Goal: Task Accomplishment & Management: Manage account settings

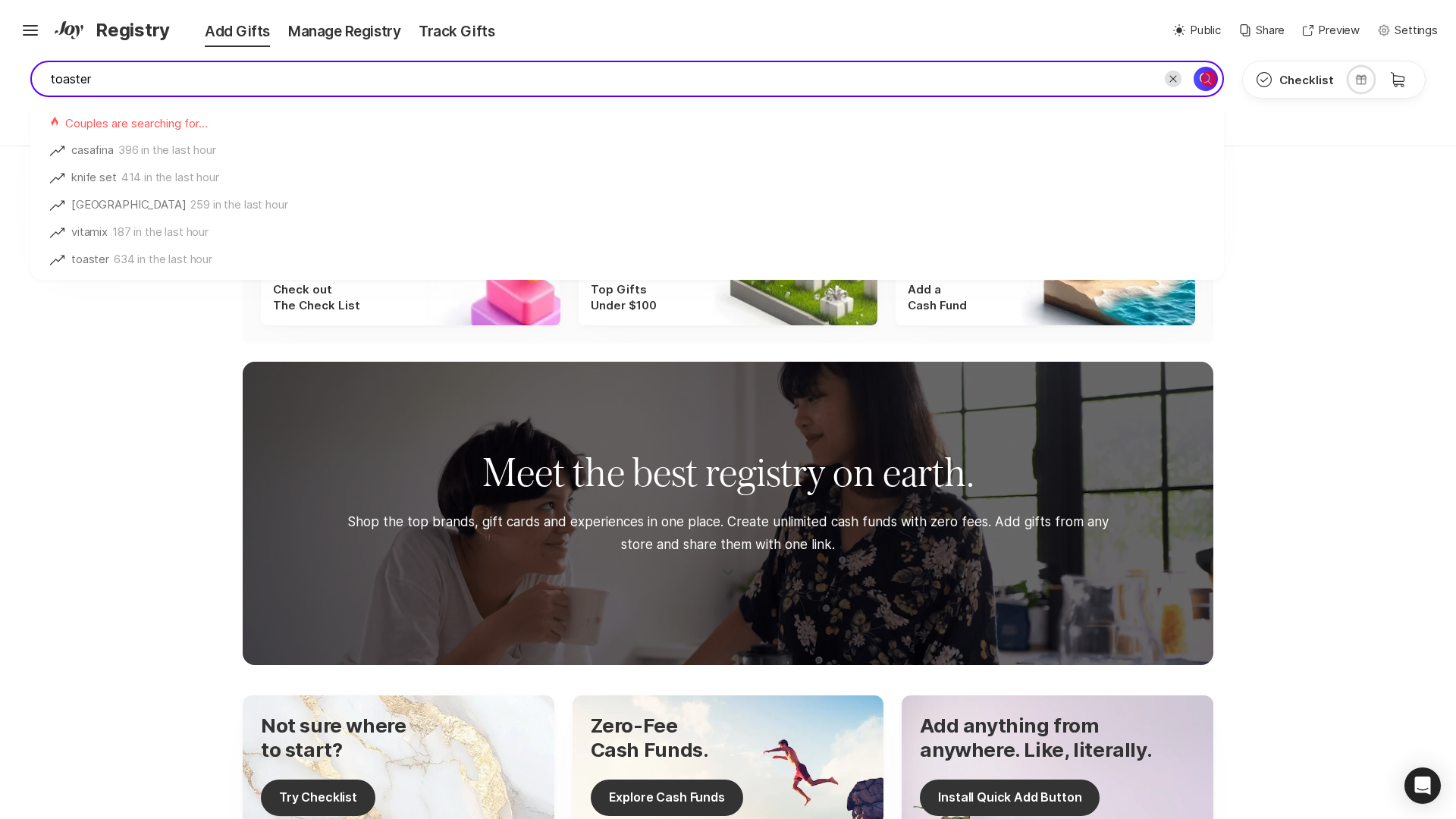
type input "toaster"
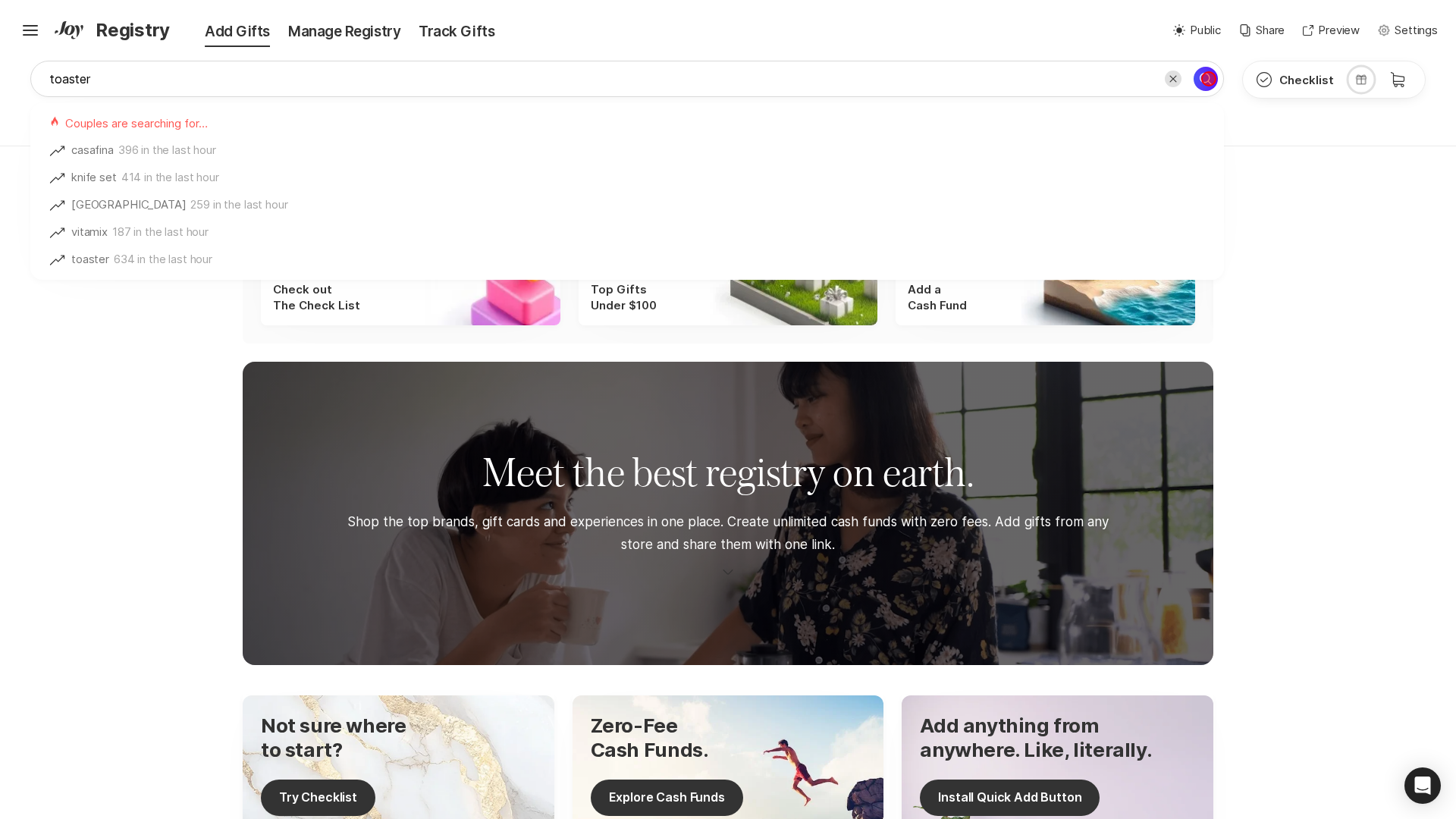
click at [1208, 79] on icon "Search for" at bounding box center [1205, 78] width 18 height 18
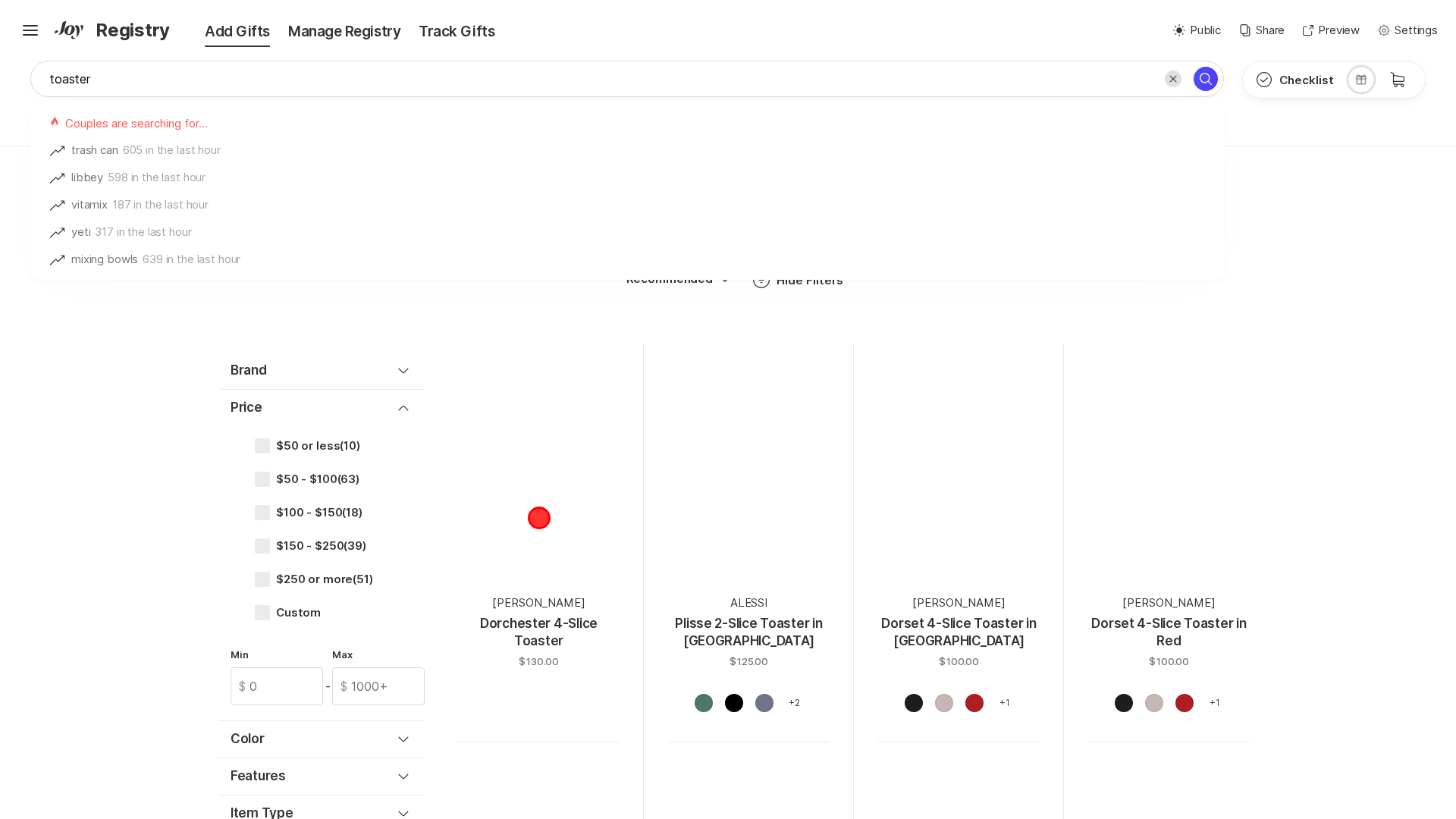
click at [538, 517] on div at bounding box center [538, 473] width 161 height 161
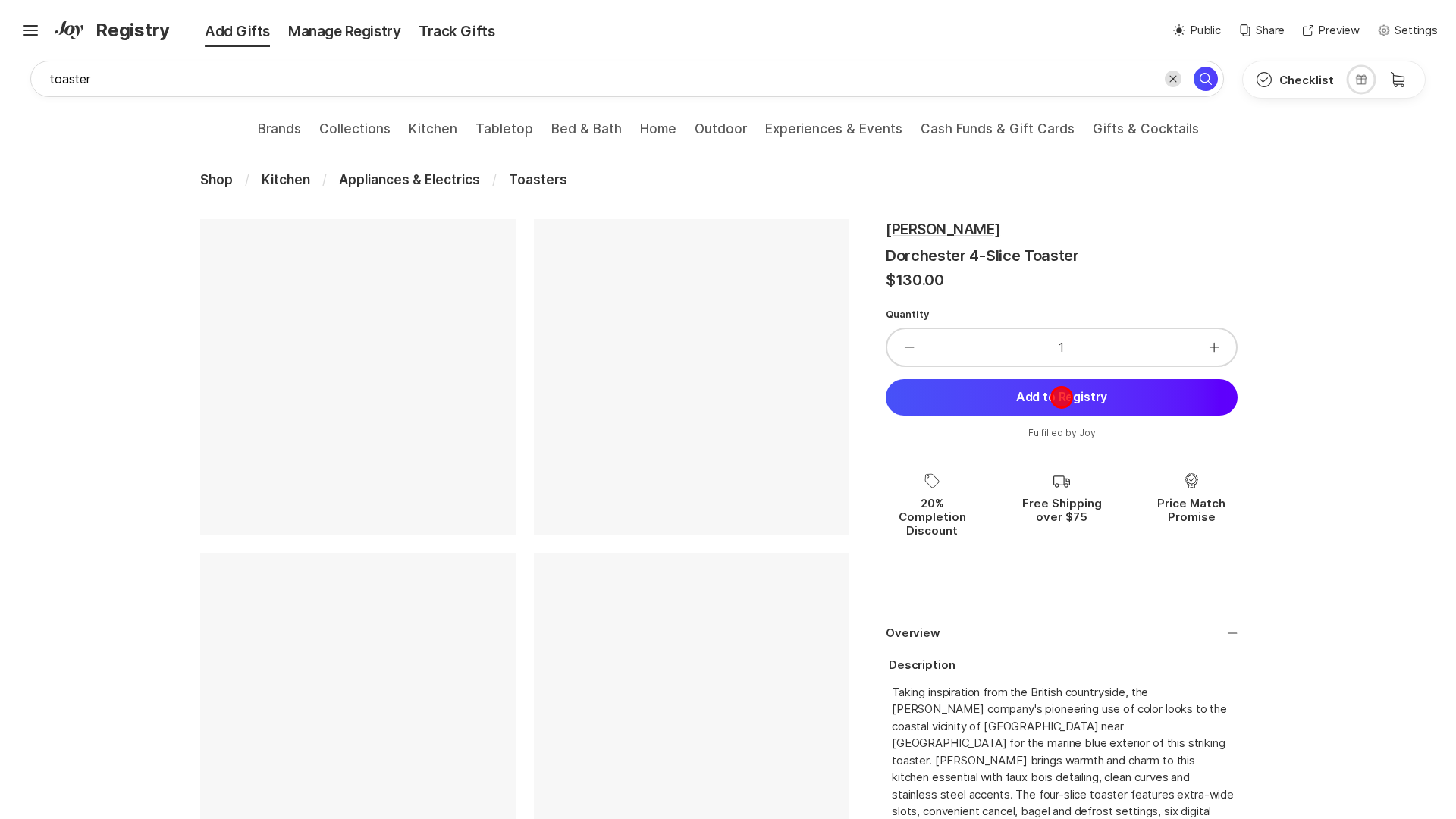
click at [1061, 397] on button "Add to Registry" at bounding box center [1061, 398] width 351 height 37
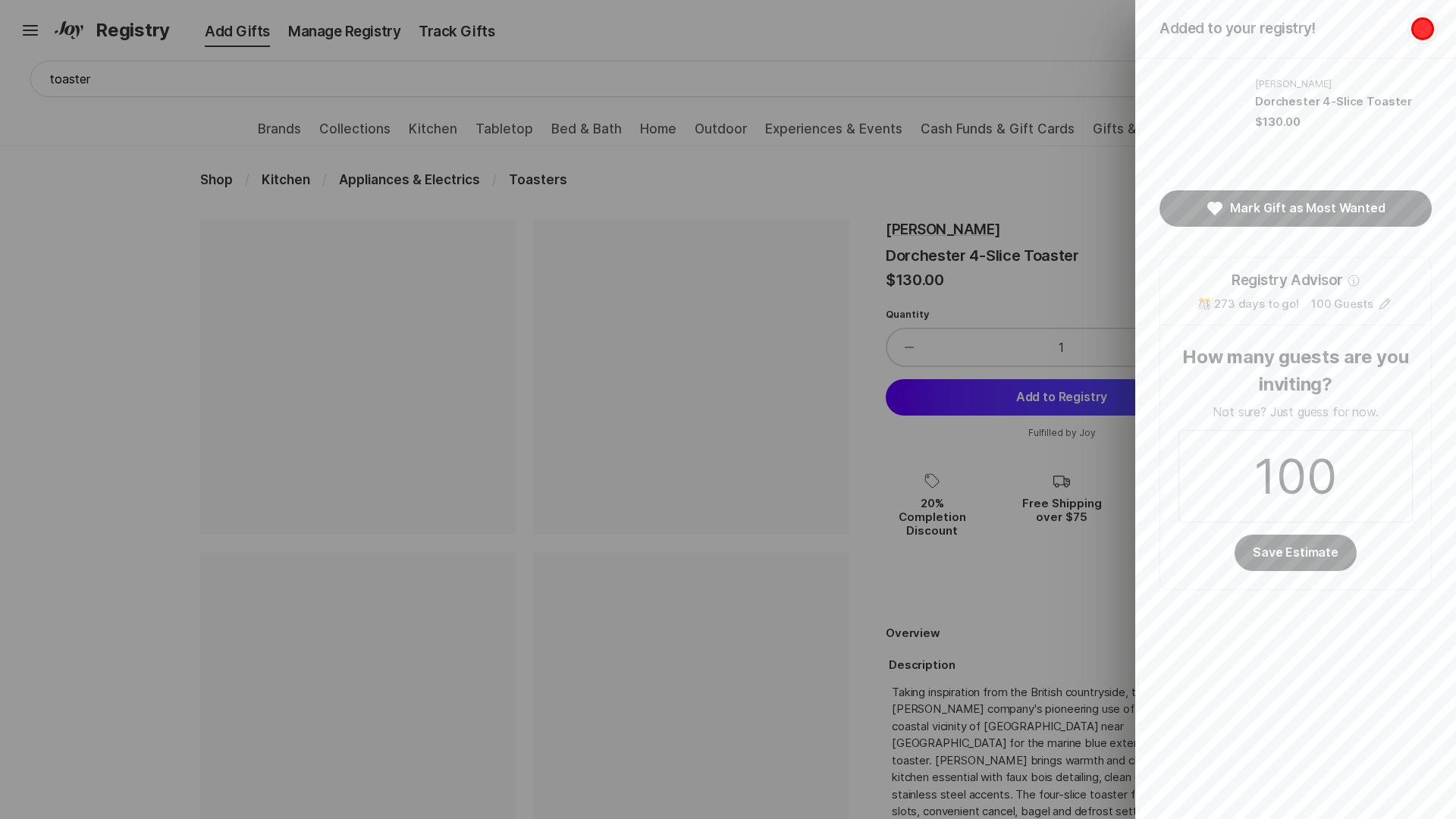
click at [1422, 28] on icon "Close" at bounding box center [1422, 28] width 10 height 10
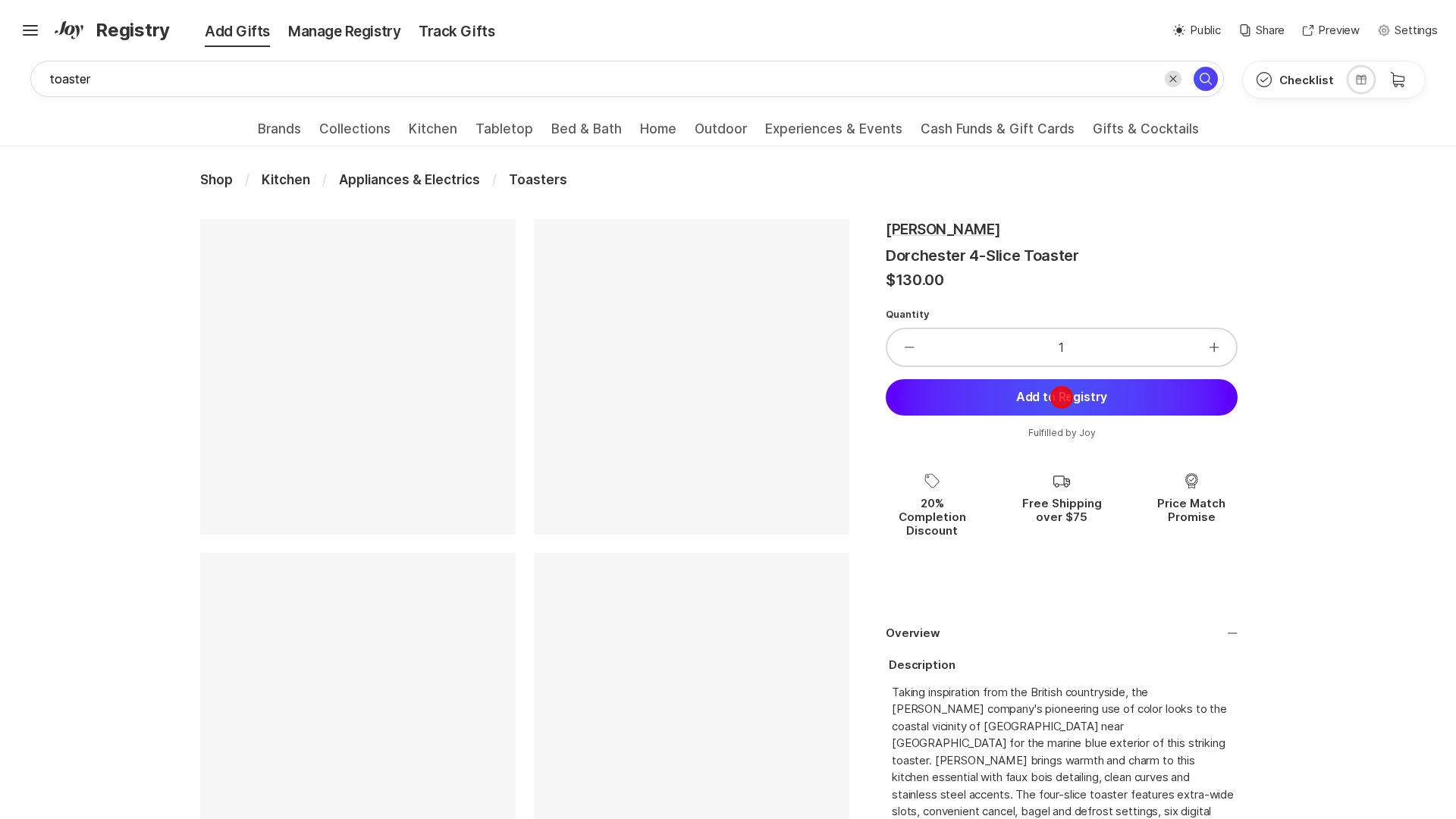
click at [1061, 397] on button "Add to Registry" at bounding box center [1061, 398] width 351 height 37
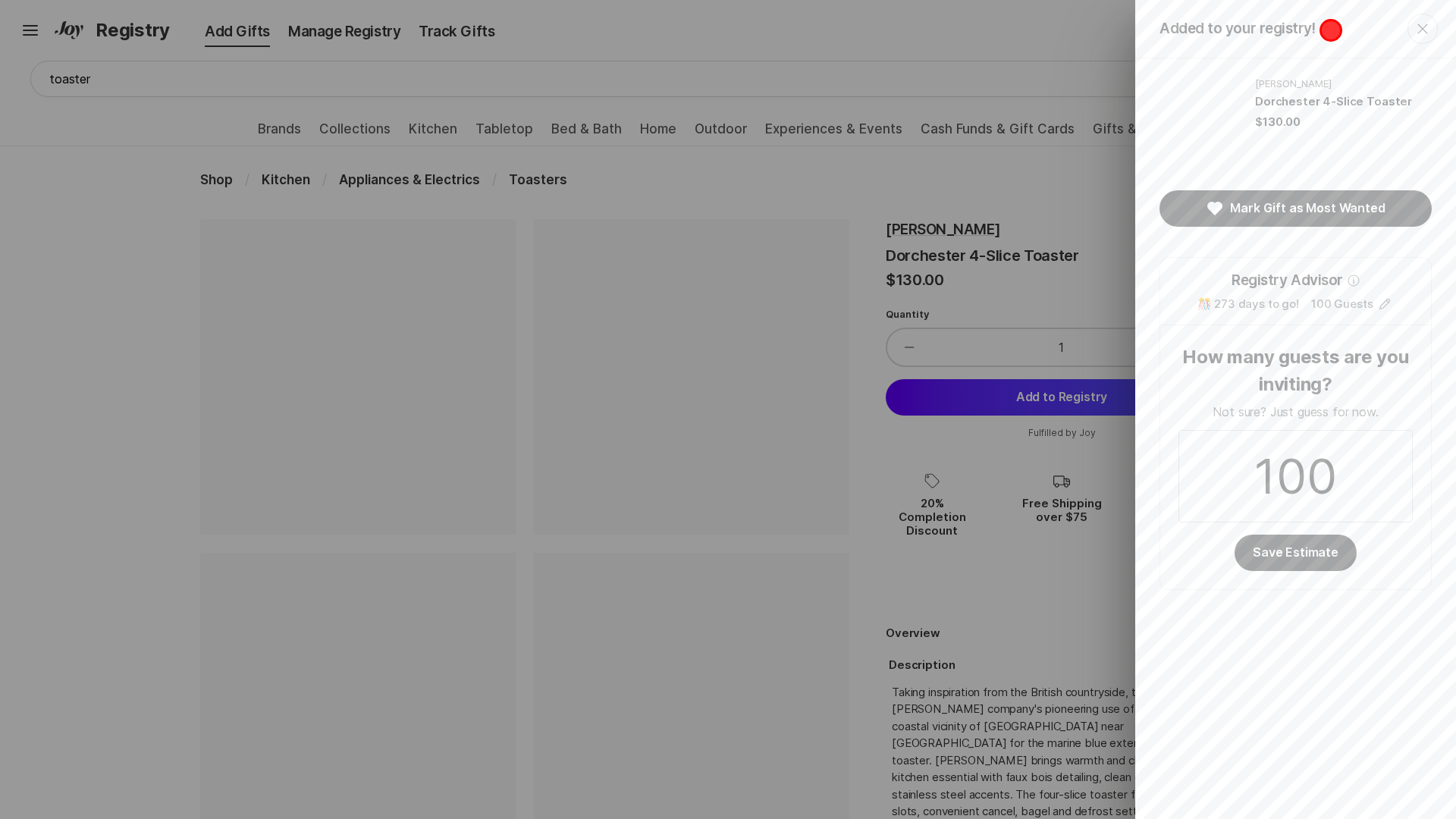
click at [1330, 30] on header "Added to your registry! Close" at bounding box center [1295, 29] width 321 height 58
